Goal: Share content: Share content

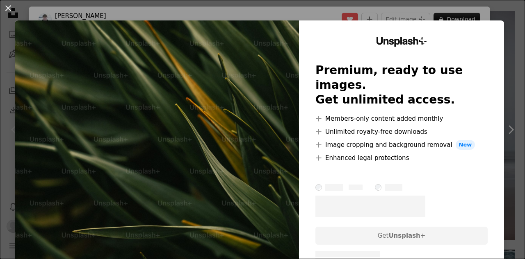
scroll to position [1, 0]
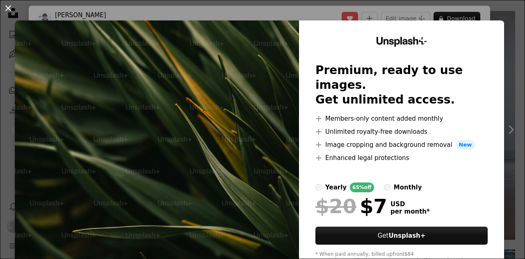
click at [7, 7] on button "An X shape" at bounding box center [8, 8] width 10 height 10
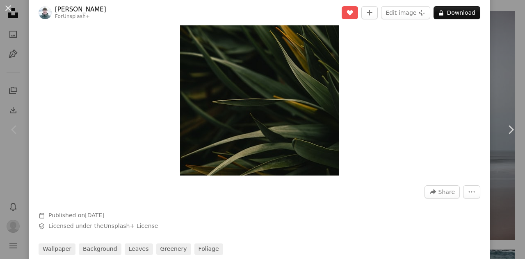
scroll to position [100, 0]
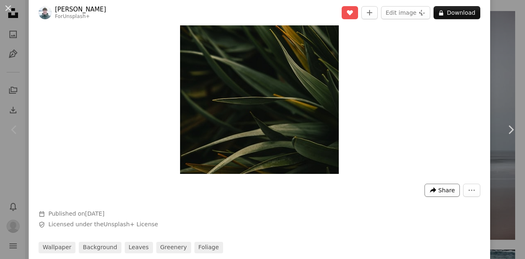
click at [450, 193] on span "Share" at bounding box center [446, 190] width 16 height 12
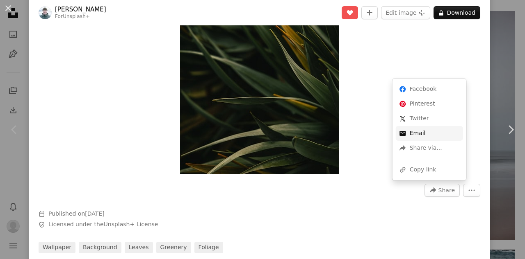
click at [420, 132] on link "An envelope Email" at bounding box center [429, 133] width 67 height 15
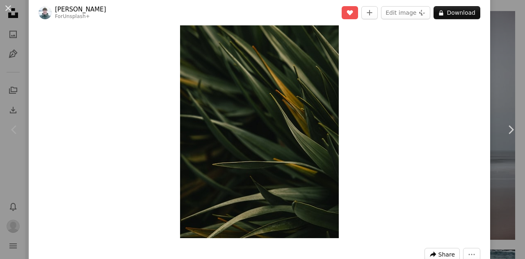
scroll to position [36, 0]
